Goal: Task Accomplishment & Management: Manage account settings

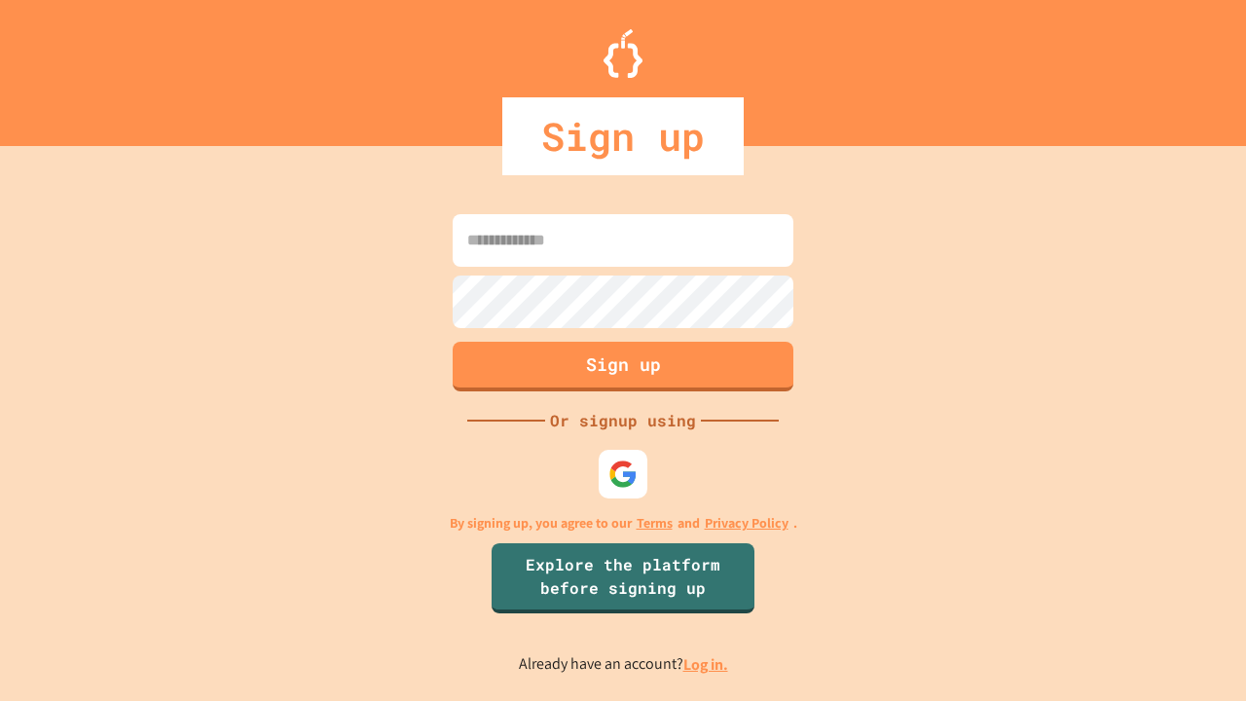
click at [707, 664] on link "Log in." at bounding box center [705, 664] width 45 height 20
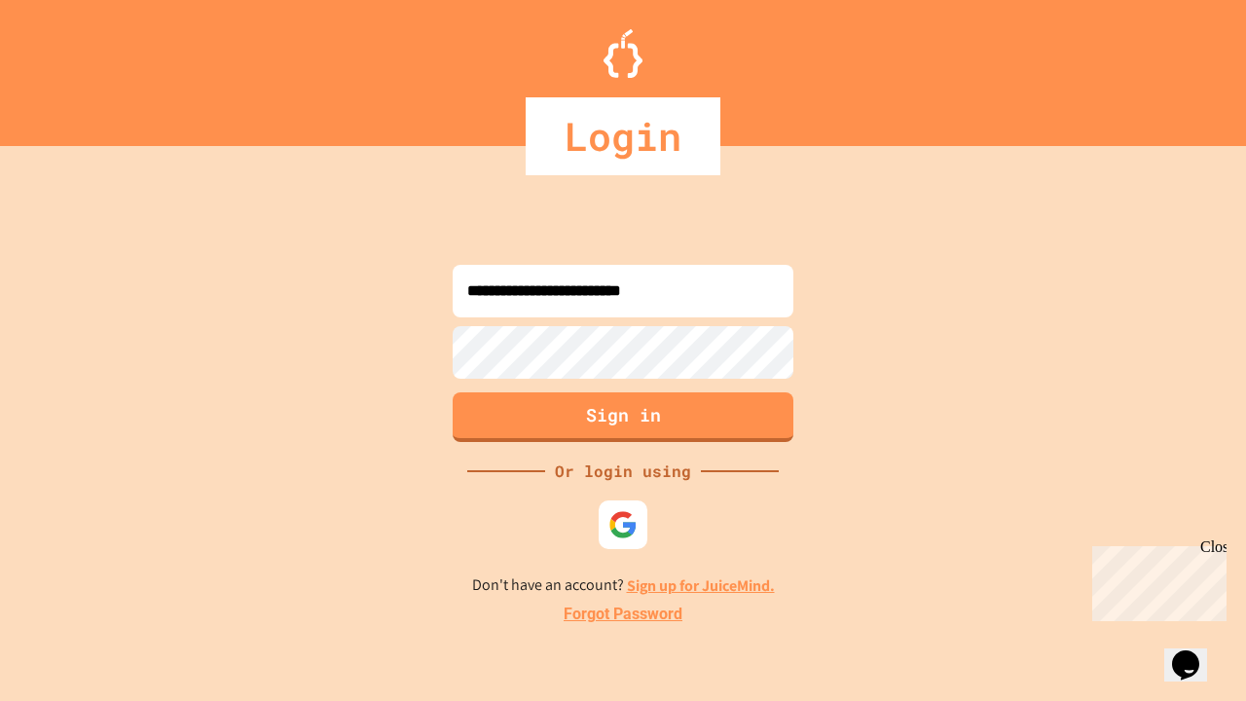
type input "**********"
